Goal: Task Accomplishment & Management: Manage account settings

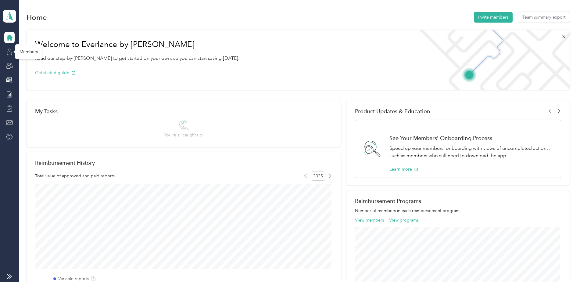
click at [12, 53] on icon at bounding box center [9, 52] width 7 height 7
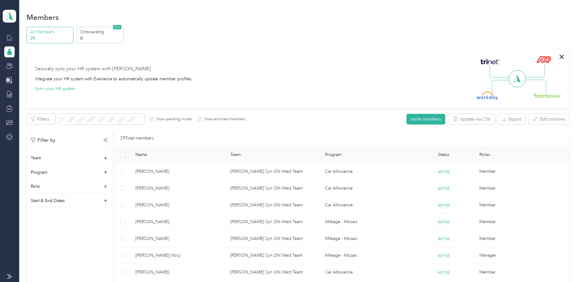
click at [11, 49] on icon at bounding box center [9, 52] width 7 height 7
click at [9, 14] on icon at bounding box center [9, 16] width 9 height 9
click at [31, 65] on div "Personal dashboard" at bounding box center [84, 64] width 154 height 11
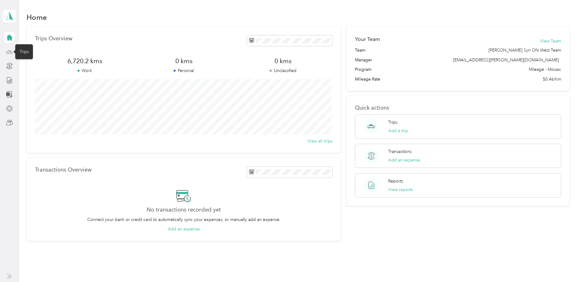
click at [8, 53] on circle at bounding box center [7, 52] width 1 height 1
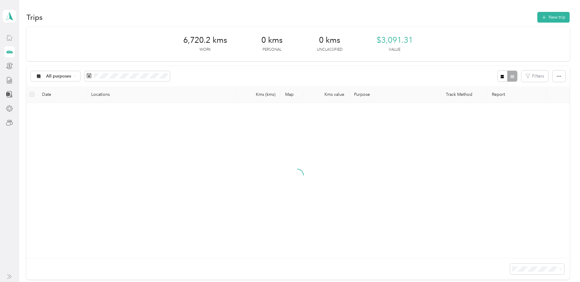
click at [10, 38] on icon at bounding box center [9, 37] width 7 height 7
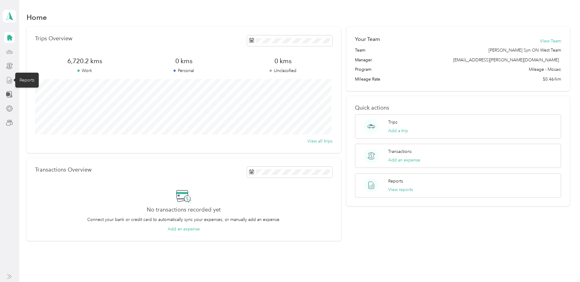
click at [11, 80] on icon at bounding box center [9, 80] width 7 height 7
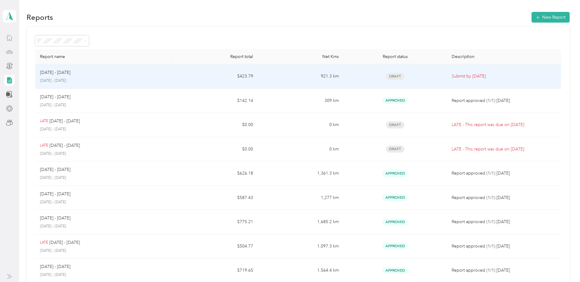
click at [464, 76] on p "Submit by [DATE]" at bounding box center [504, 76] width 105 height 7
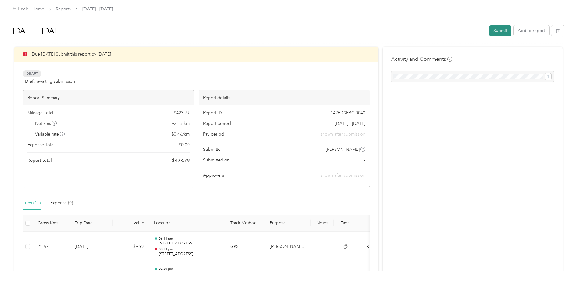
click at [497, 30] on button "Submit" at bounding box center [500, 30] width 22 height 11
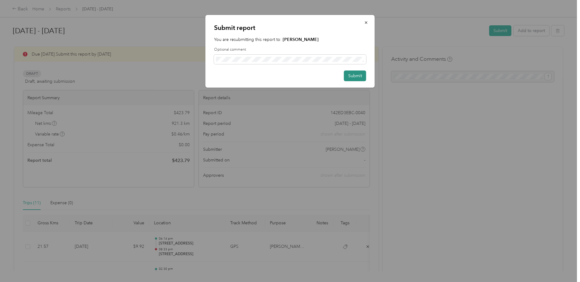
click at [356, 76] on button "Submit" at bounding box center [355, 75] width 22 height 11
